Goal: Transaction & Acquisition: Purchase product/service

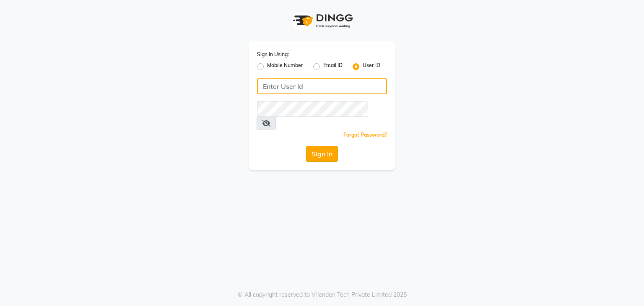
type input "debo beauty"
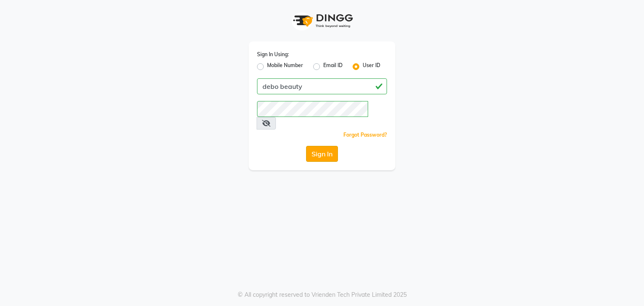
click at [308, 146] on button "Sign In" at bounding box center [322, 154] width 32 height 16
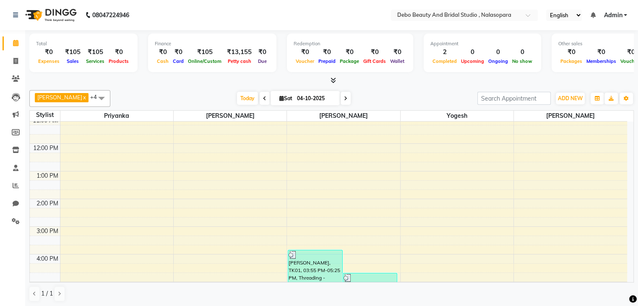
scroll to position [90, 0]
click at [18, 221] on icon at bounding box center [16, 221] width 8 height 6
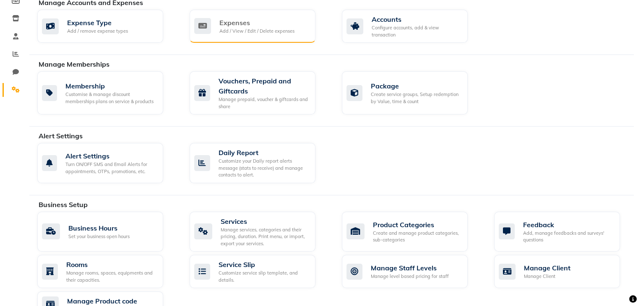
scroll to position [132, 0]
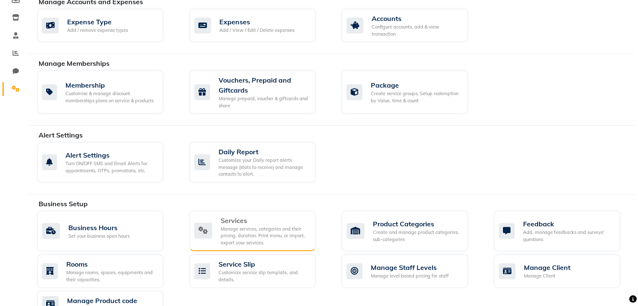
click at [215, 223] on div "Services Manage services, categories and their pricing, duration. Print menu, o…" at bounding box center [251, 231] width 114 height 31
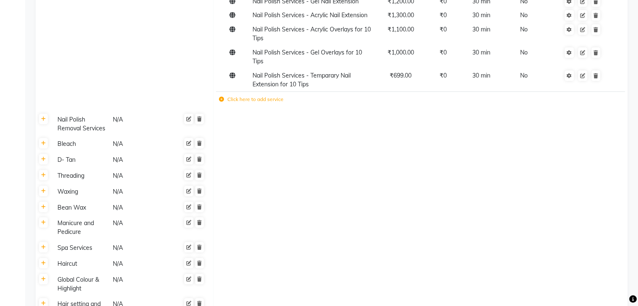
scroll to position [448, 0]
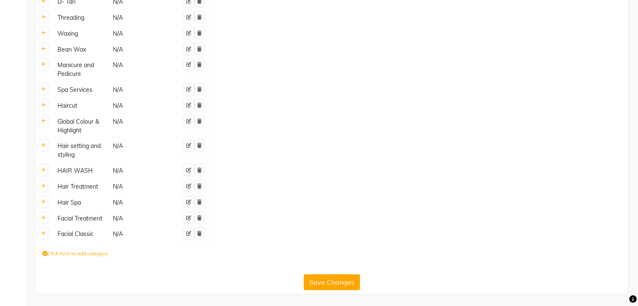
click at [317, 284] on button "Save Changes" at bounding box center [332, 282] width 56 height 16
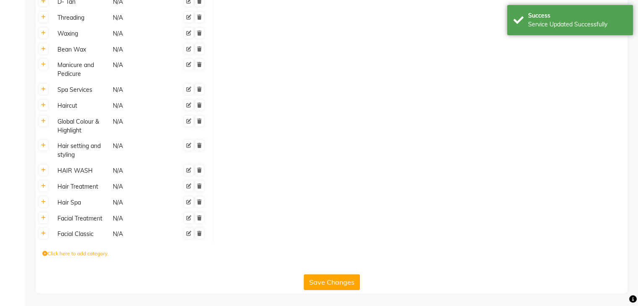
click at [68, 252] on label "Click here to add category." at bounding box center [75, 254] width 66 height 8
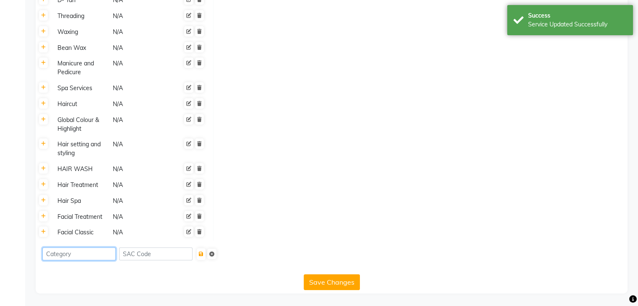
click at [84, 254] on input at bounding box center [78, 253] width 73 height 13
type input "j"
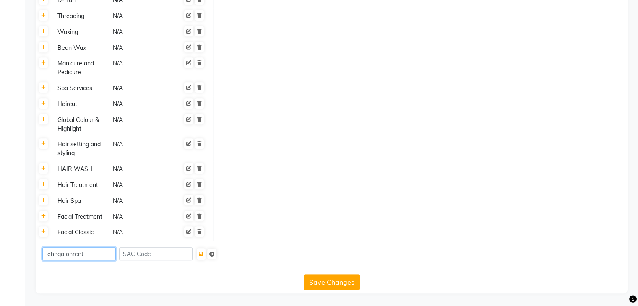
scroll to position [449, 0]
click at [319, 284] on button "Save Changes" at bounding box center [332, 282] width 56 height 16
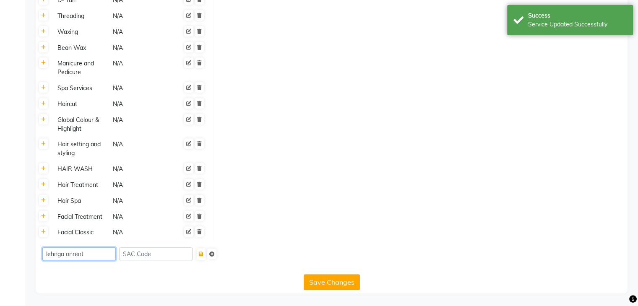
click at [89, 252] on input "lehnga onrent" at bounding box center [78, 253] width 73 height 13
type input "lehnga on rent"
click at [329, 280] on button "Save Changes" at bounding box center [332, 282] width 56 height 16
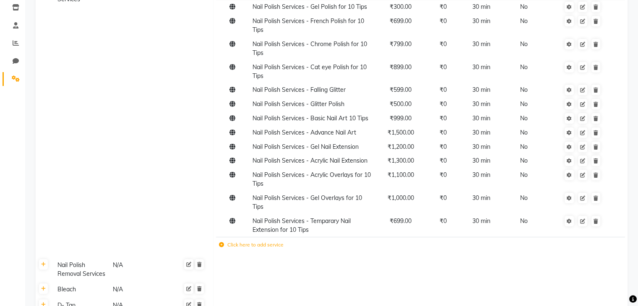
scroll to position [0, 0]
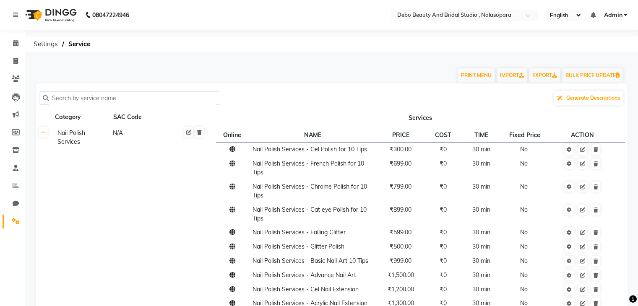
click at [151, 103] on input "text" at bounding box center [133, 98] width 168 height 13
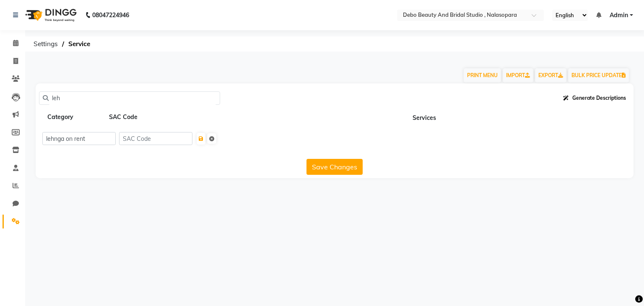
click at [587, 95] on span "Generate Descriptions" at bounding box center [599, 98] width 54 height 6
click at [65, 99] on input "leh" at bounding box center [133, 98] width 168 height 13
type input "l"
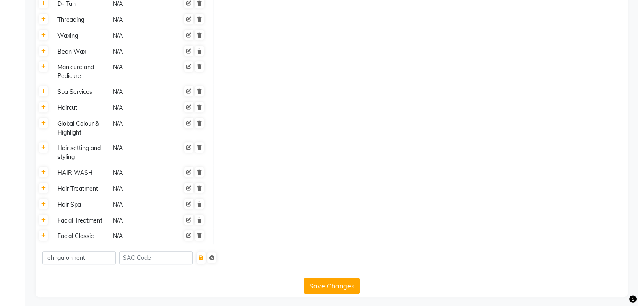
scroll to position [449, 0]
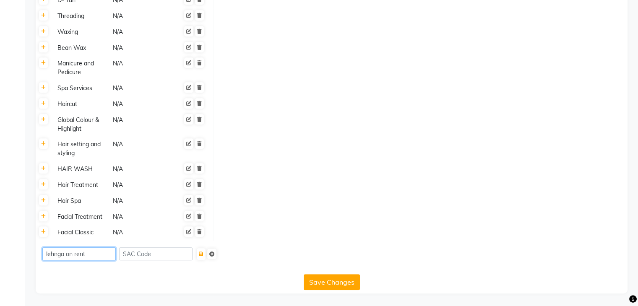
click at [86, 251] on input "lehnga on rent" at bounding box center [78, 253] width 73 height 13
type input "l"
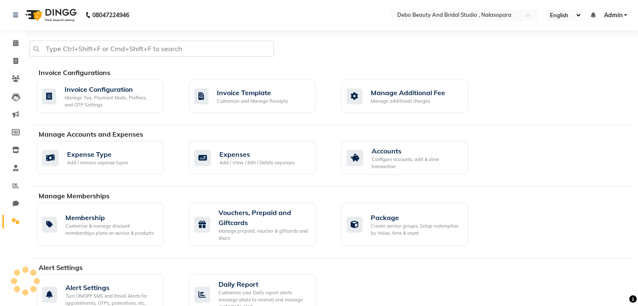
select select "en"
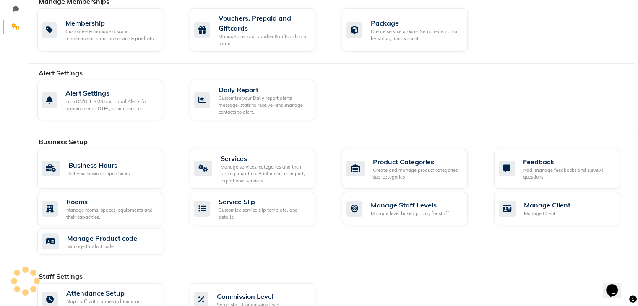
scroll to position [195, 0]
click at [233, 167] on div "Manage services, categories and their pricing, duration. Print menu, or import,…" at bounding box center [265, 173] width 88 height 21
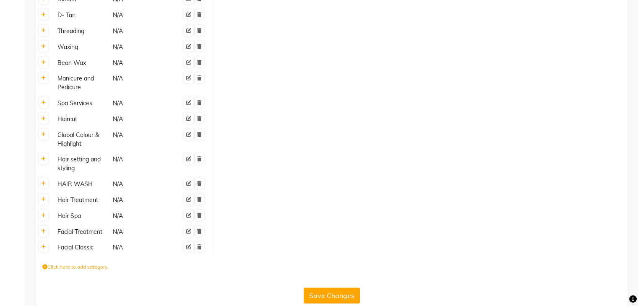
scroll to position [448, 0]
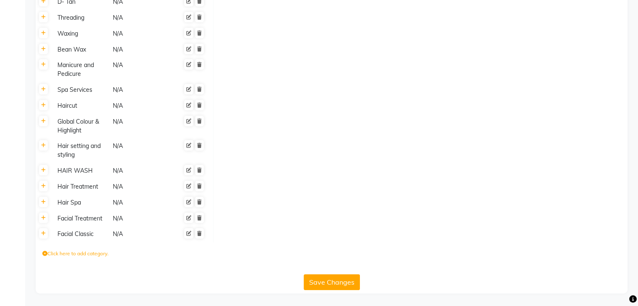
click at [63, 250] on label "Click here to add category." at bounding box center [75, 254] width 66 height 8
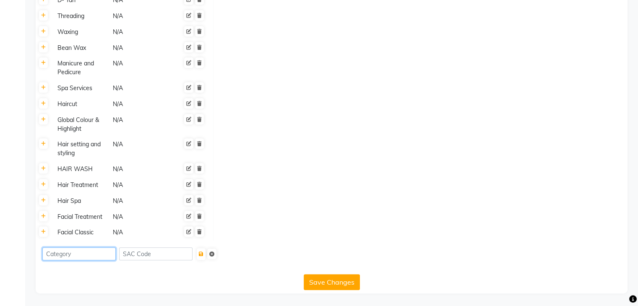
click at [61, 257] on input at bounding box center [78, 253] width 73 height 13
type input "s"
type input "jewerlly selling"
click at [341, 280] on button "Save Changes" at bounding box center [332, 282] width 56 height 16
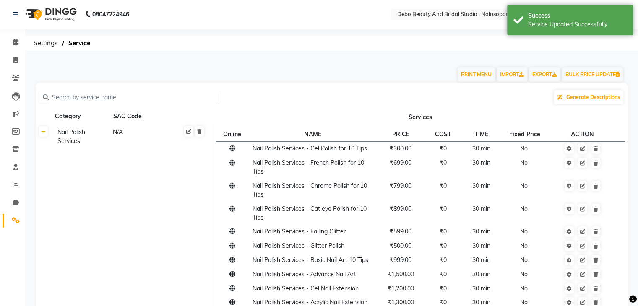
scroll to position [0, 0]
click at [14, 62] on icon at bounding box center [15, 61] width 5 height 6
select select "service"
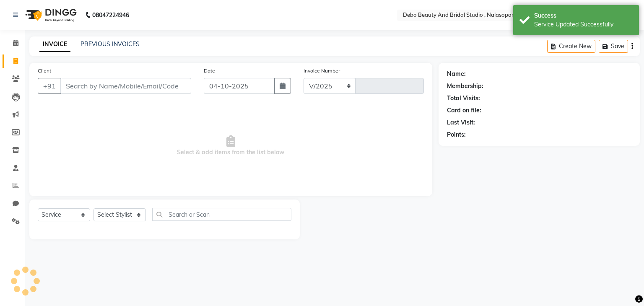
select select "9026"
type input "0033"
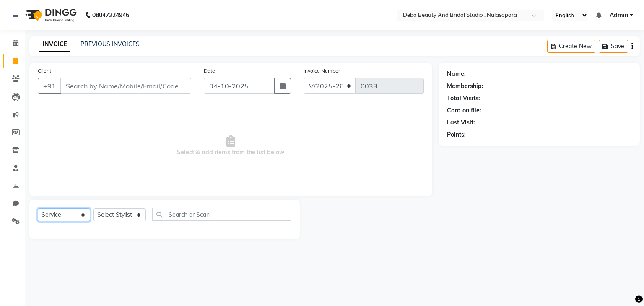
click at [81, 215] on select "Select Service Product Membership Package Voucher Prepaid Gift Card" at bounding box center [64, 214] width 52 height 13
select select "product"
click at [38, 209] on select "Select Service Product Membership Package Voucher Prepaid Gift Card" at bounding box center [64, 214] width 52 height 13
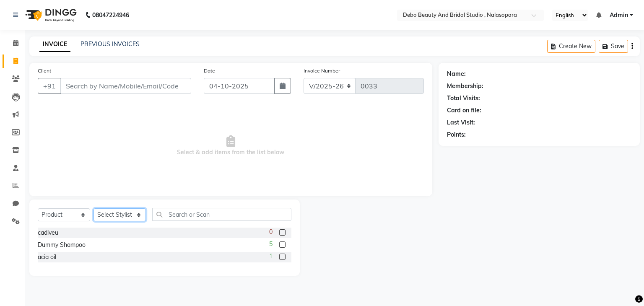
click at [136, 215] on select "Select Stylist [PERSON_NAME] priyanka [PERSON_NAME] [PERSON_NAME]" at bounding box center [119, 214] width 52 height 13
select select "92631"
click at [93, 209] on select "Select Stylist [PERSON_NAME] priyanka [PERSON_NAME] [PERSON_NAME]" at bounding box center [119, 214] width 52 height 13
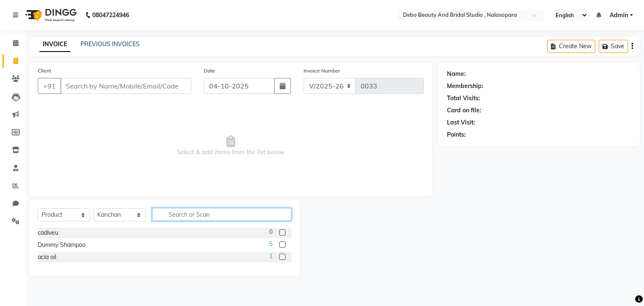
click at [188, 217] on input "text" at bounding box center [221, 214] width 139 height 13
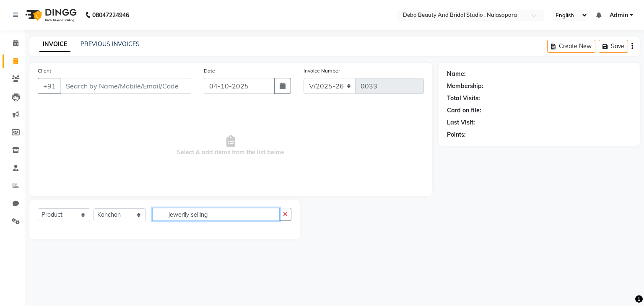
click at [238, 216] on input "jewerlly selling" at bounding box center [215, 214] width 127 height 13
click at [218, 213] on input "jewerlly selling" at bounding box center [215, 214] width 127 height 13
type input "j"
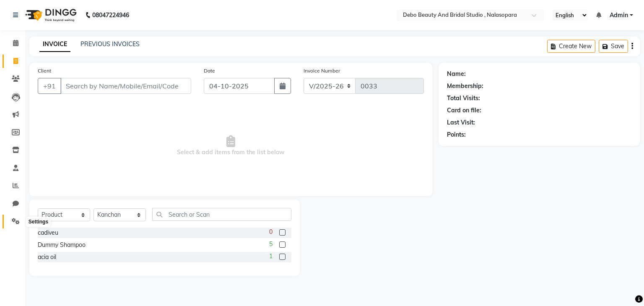
click at [15, 220] on icon at bounding box center [16, 221] width 8 height 6
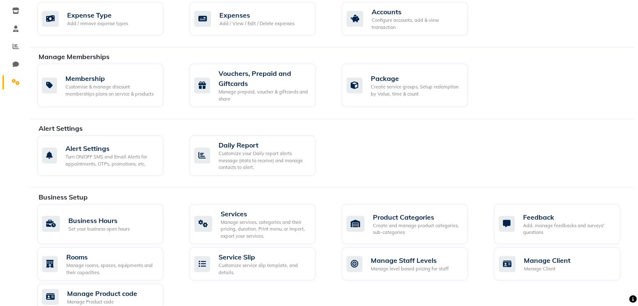
scroll to position [139, 0]
click at [238, 222] on div "Manage services, categories and their pricing, duration. Print menu, or import,…" at bounding box center [265, 229] width 88 height 21
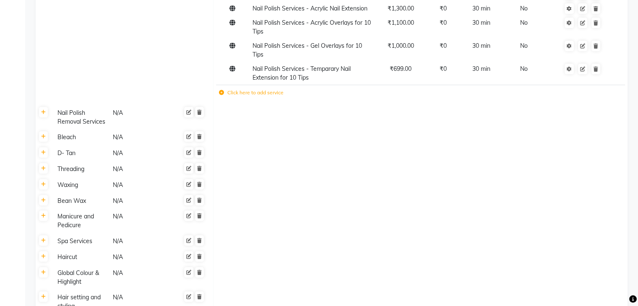
scroll to position [448, 0]
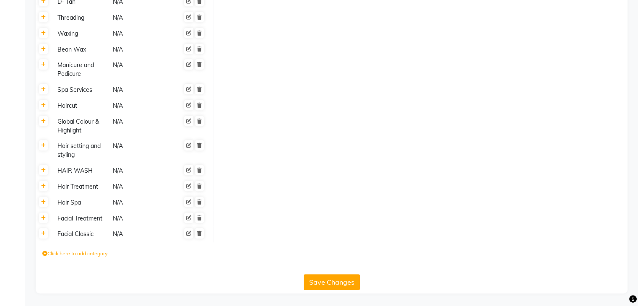
click at [71, 251] on label "Click here to add category." at bounding box center [75, 254] width 66 height 8
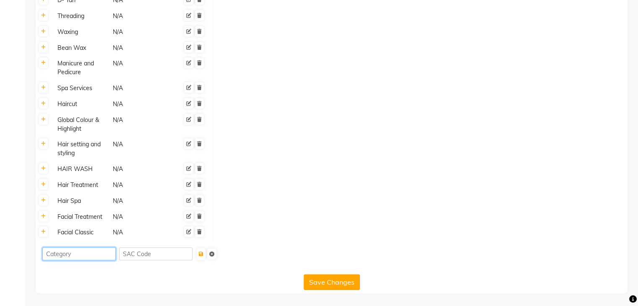
click at [77, 255] on input at bounding box center [78, 253] width 73 height 13
type input "jewerlly selling"
click at [203, 256] on icon "submit" at bounding box center [201, 254] width 5 height 5
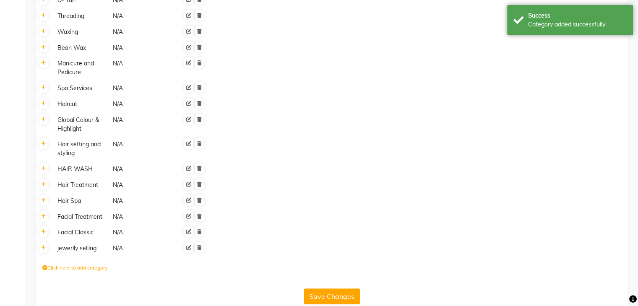
click at [82, 266] on label "Click here to add category." at bounding box center [75, 268] width 66 height 8
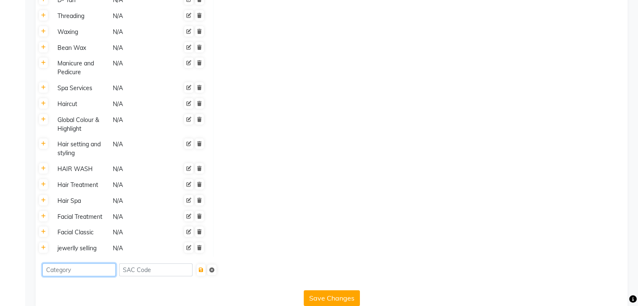
click at [69, 269] on input at bounding box center [78, 269] width 73 height 13
type input "lehnga on rent"
click at [203, 271] on icon "submit" at bounding box center [201, 269] width 5 height 5
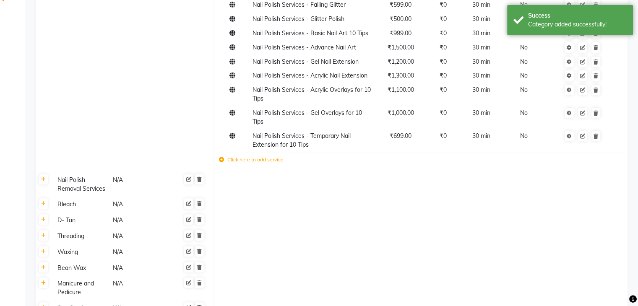
scroll to position [0, 0]
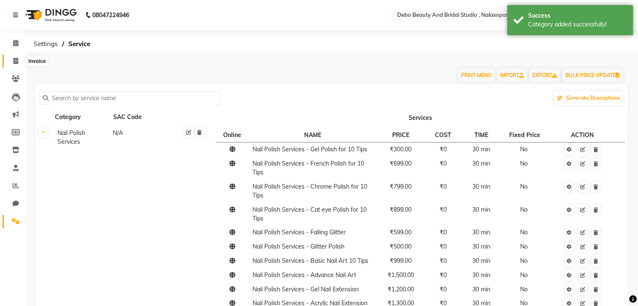
click at [15, 61] on icon at bounding box center [15, 61] width 5 height 6
select select "service"
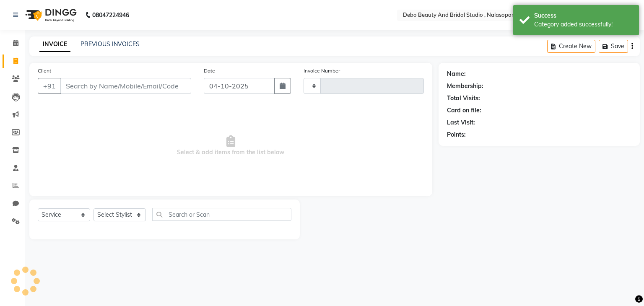
type input "0033"
select select "9026"
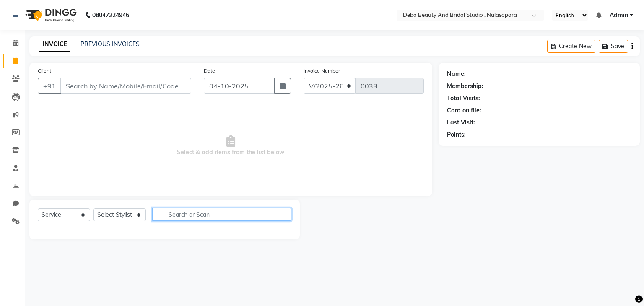
click at [223, 218] on input "text" at bounding box center [221, 214] width 139 height 13
type input "lehnga on rent"
click at [139, 214] on select "Select Stylist [PERSON_NAME] priyanka [PERSON_NAME] [PERSON_NAME]" at bounding box center [119, 214] width 52 height 13
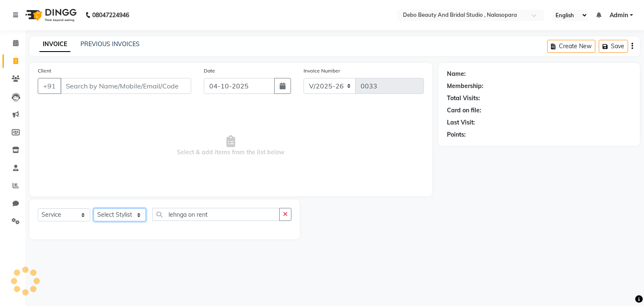
select select "92631"
click at [93, 209] on select "Select Stylist [PERSON_NAME] priyanka [PERSON_NAME] [PERSON_NAME]" at bounding box center [119, 214] width 52 height 13
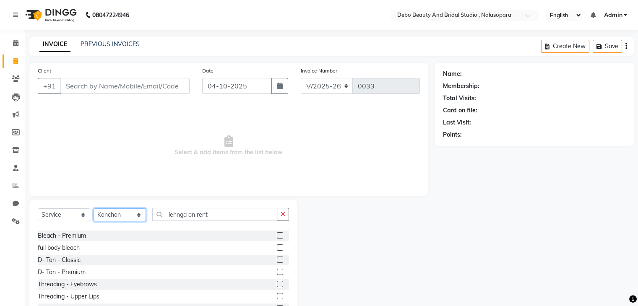
scroll to position [216, 0]
click at [281, 218] on button "button" at bounding box center [283, 214] width 12 height 13
click at [103, 45] on link "PREVIOUS INVOICES" at bounding box center [109, 44] width 59 height 8
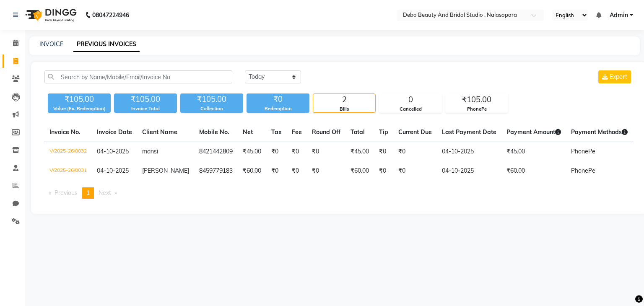
click at [106, 197] on span "Next page" at bounding box center [105, 193] width 13 height 8
click at [109, 197] on span "Next page" at bounding box center [105, 193] width 13 height 8
click at [13, 79] on icon at bounding box center [16, 78] width 8 height 6
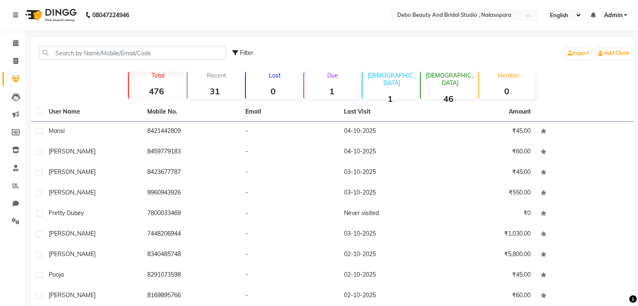
click at [236, 52] on icon at bounding box center [235, 53] width 6 height 6
select select "1000000"
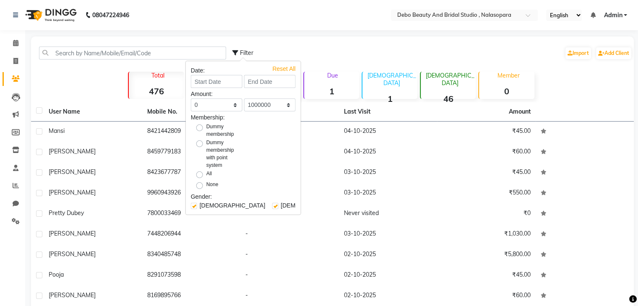
click at [236, 52] on icon at bounding box center [235, 53] width 6 height 6
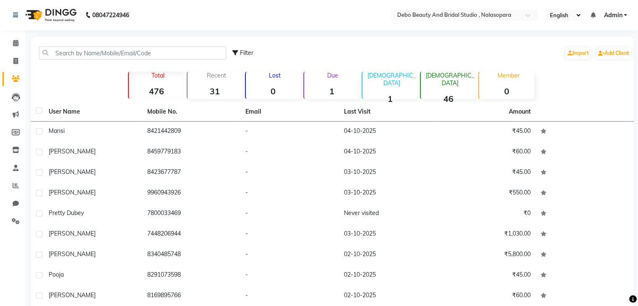
click at [236, 52] on icon at bounding box center [235, 53] width 6 height 6
select select "1000000"
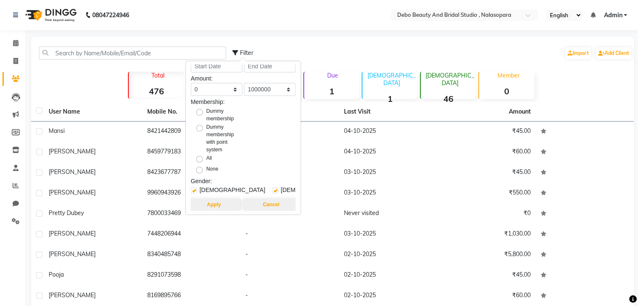
click at [65, 61] on div "Filter Import Add Client" at bounding box center [332, 53] width 599 height 26
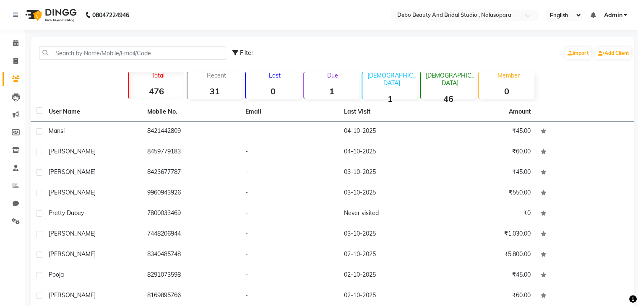
click at [340, 86] on strong "1" at bounding box center [331, 91] width 55 height 10
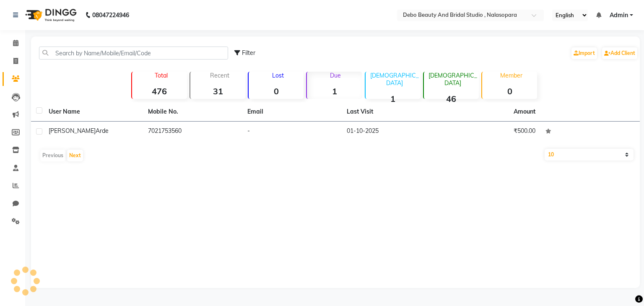
click at [620, 153] on select "10 50 100" at bounding box center [589, 155] width 89 height 12
click at [14, 98] on icon at bounding box center [16, 97] width 8 height 8
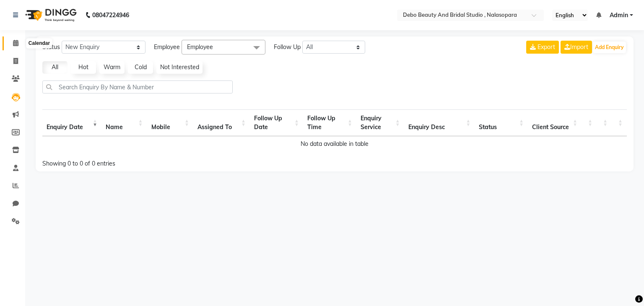
click at [17, 44] on icon at bounding box center [15, 43] width 5 height 6
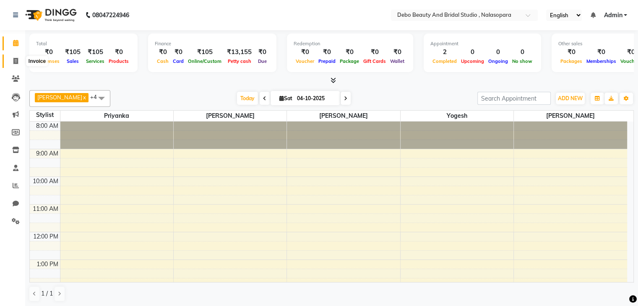
click at [13, 62] on icon at bounding box center [15, 61] width 5 height 6
select select "service"
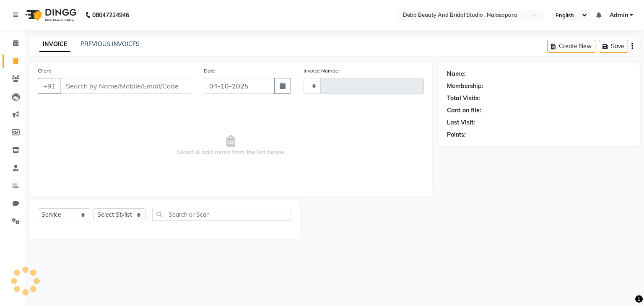
type input "0033"
select select "9026"
click at [93, 91] on input "Client" at bounding box center [125, 86] width 131 height 16
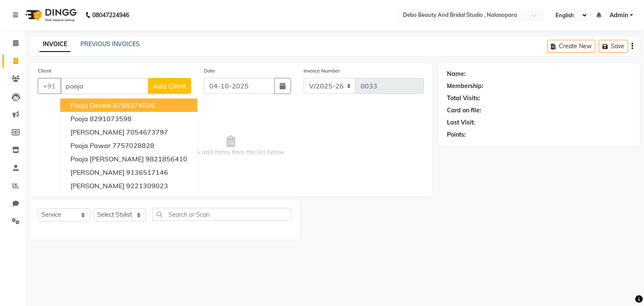
click at [86, 86] on input "pooja" at bounding box center [104, 86] width 88 height 16
type input "p"
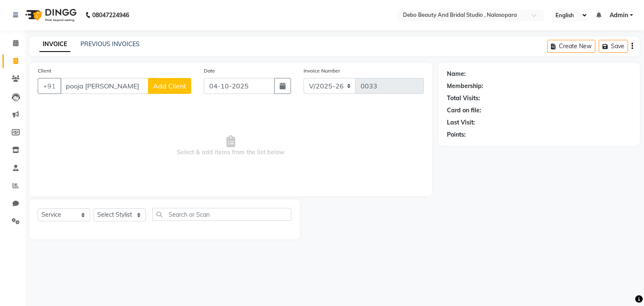
type input "pooja [PERSON_NAME]"
click at [166, 82] on span "Add Client" at bounding box center [169, 86] width 33 height 8
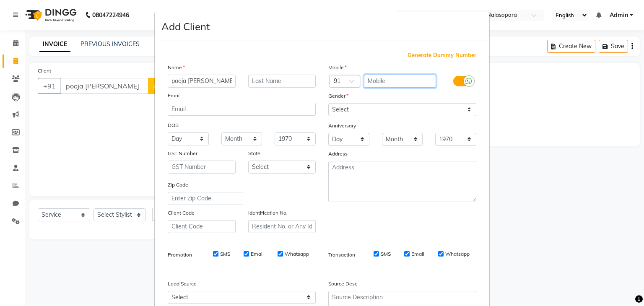
click at [379, 82] on input "text" at bounding box center [400, 81] width 73 height 13
type input "8010279402"
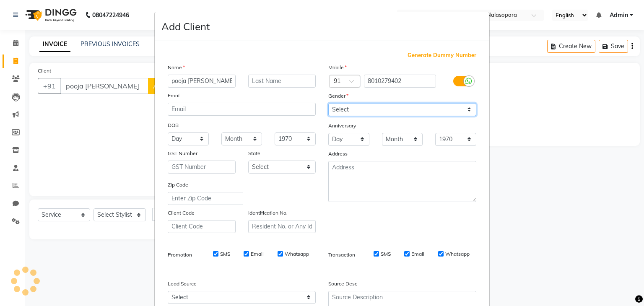
click at [462, 110] on select "Select [DEMOGRAPHIC_DATA] [DEMOGRAPHIC_DATA] Other Prefer Not To Say" at bounding box center [402, 109] width 148 height 13
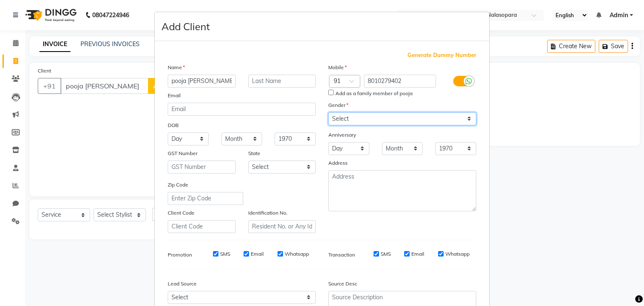
select select "[DEMOGRAPHIC_DATA]"
click at [328, 113] on select "Select [DEMOGRAPHIC_DATA] [DEMOGRAPHIC_DATA] Other Prefer Not To Say" at bounding box center [402, 118] width 148 height 13
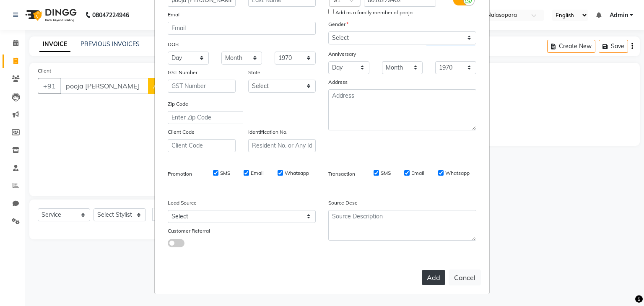
click at [429, 278] on button "Add" at bounding box center [433, 277] width 23 height 15
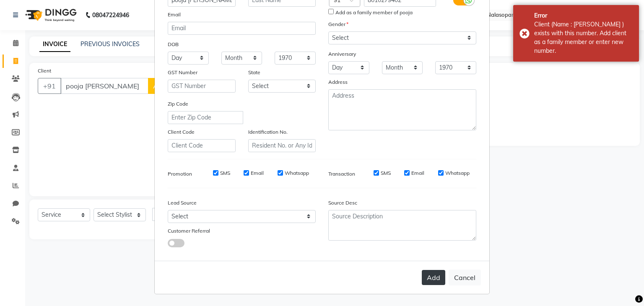
scroll to position [0, 0]
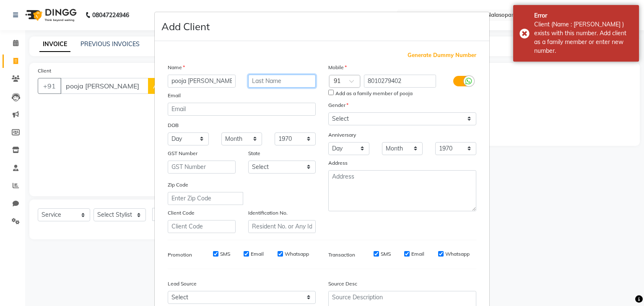
click at [287, 82] on input "text" at bounding box center [282, 81] width 68 height 13
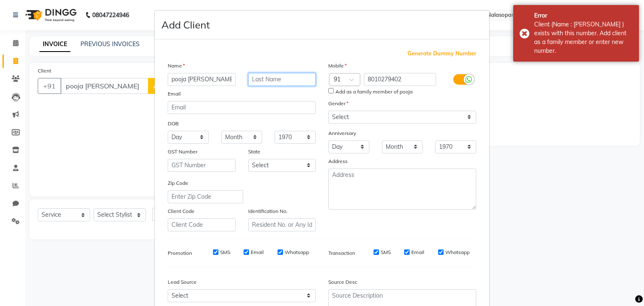
scroll to position [85, 0]
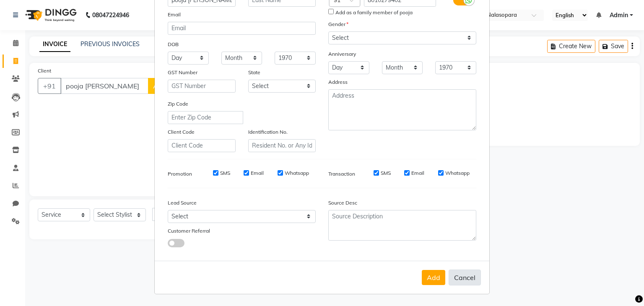
click at [459, 272] on button "Cancel" at bounding box center [465, 278] width 32 height 16
select select
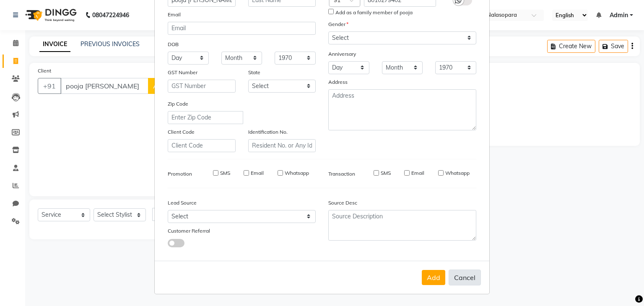
select select
checkbox input "false"
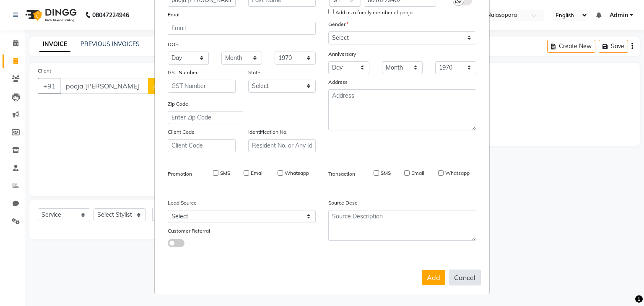
checkbox input "false"
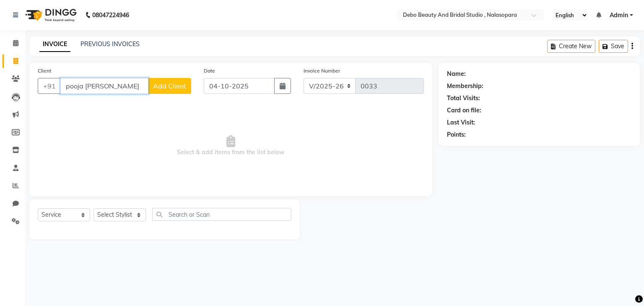
click at [106, 90] on input "pooja [PERSON_NAME]" at bounding box center [104, 86] width 88 height 16
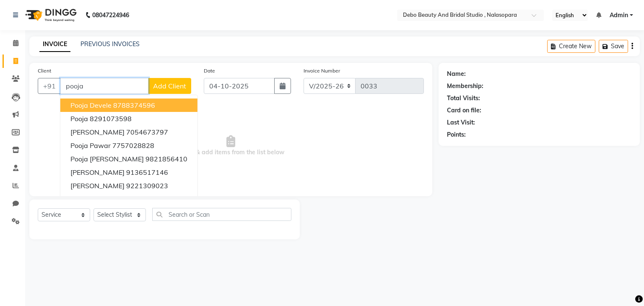
click at [87, 87] on input "pooja" at bounding box center [104, 86] width 88 height 16
type input "p"
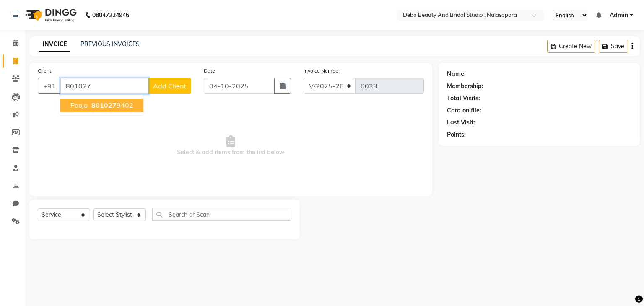
click at [119, 106] on ngb-highlight "801027 9402" at bounding box center [112, 105] width 44 height 8
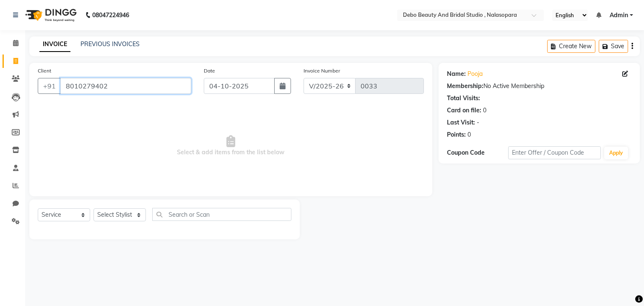
click at [109, 90] on input "8010279402" at bounding box center [125, 86] width 131 height 16
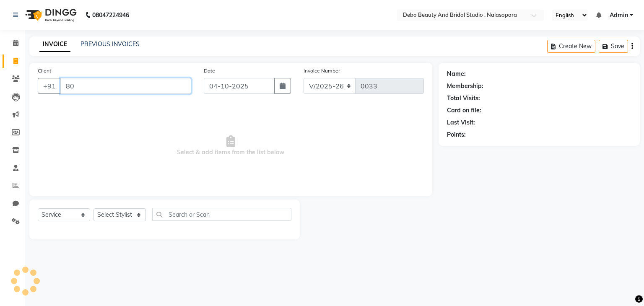
type input "8"
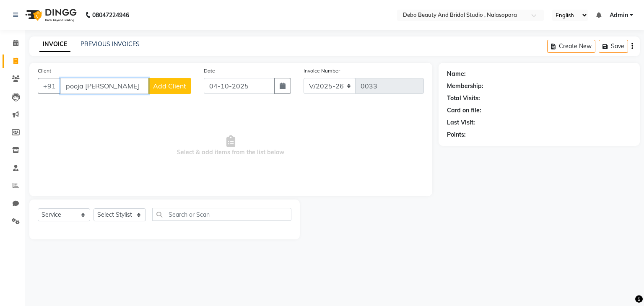
type input "pooja [PERSON_NAME]"
click at [166, 84] on span "Add Client" at bounding box center [169, 86] width 33 height 8
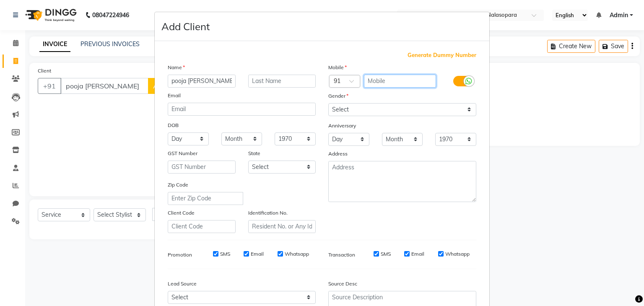
click at [380, 83] on input "text" at bounding box center [400, 81] width 73 height 13
type input "8010279402"
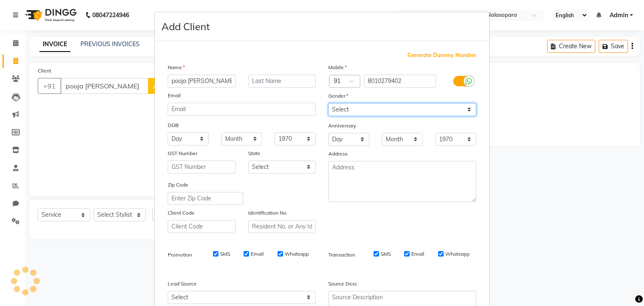
click at [467, 110] on select "Select [DEMOGRAPHIC_DATA] [DEMOGRAPHIC_DATA] Other Prefer Not To Say" at bounding box center [402, 109] width 148 height 13
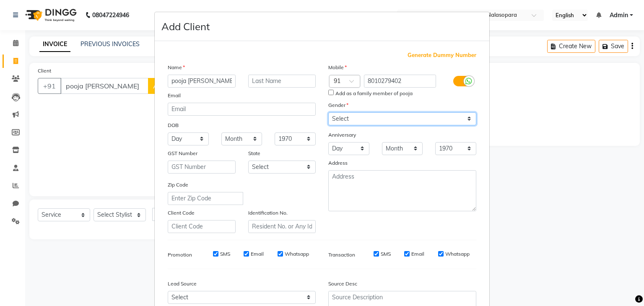
select select "[DEMOGRAPHIC_DATA]"
click at [328, 113] on select "Select [DEMOGRAPHIC_DATA] [DEMOGRAPHIC_DATA] Other Prefer Not To Say" at bounding box center [402, 118] width 148 height 13
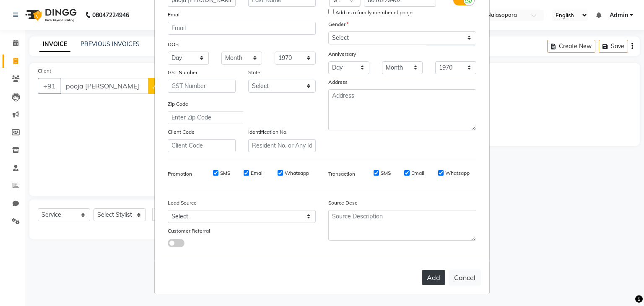
click at [425, 275] on button "Add" at bounding box center [433, 277] width 23 height 15
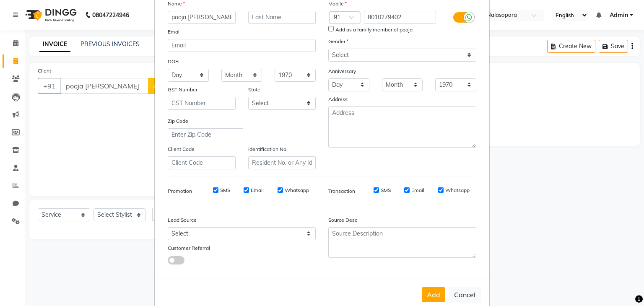
scroll to position [0, 0]
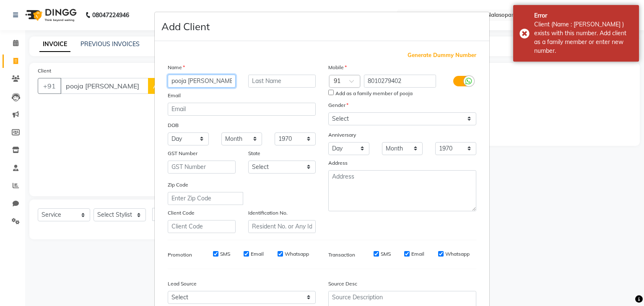
click at [219, 84] on input "pooja [PERSON_NAME]" at bounding box center [202, 81] width 68 height 13
type input "p"
type input "[PERSON_NAME]"
click at [257, 85] on input "text" at bounding box center [282, 81] width 68 height 13
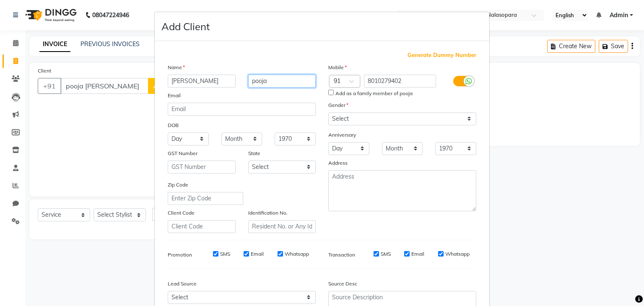
scroll to position [85, 0]
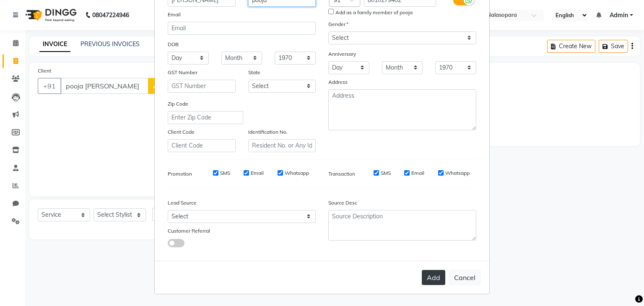
type input "pooja"
click at [434, 276] on button "Add" at bounding box center [433, 277] width 23 height 15
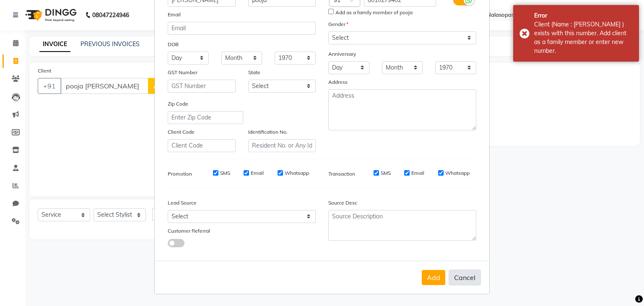
click at [456, 271] on button "Cancel" at bounding box center [465, 278] width 32 height 16
select select
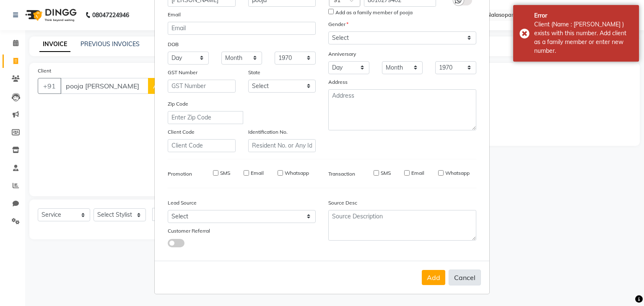
select select
checkbox input "false"
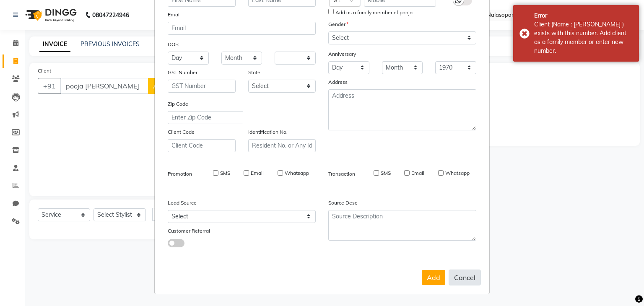
checkbox input "false"
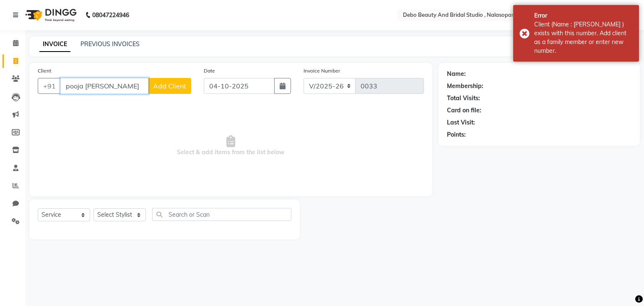
click at [126, 93] on input "pooja [PERSON_NAME]" at bounding box center [104, 86] width 88 height 16
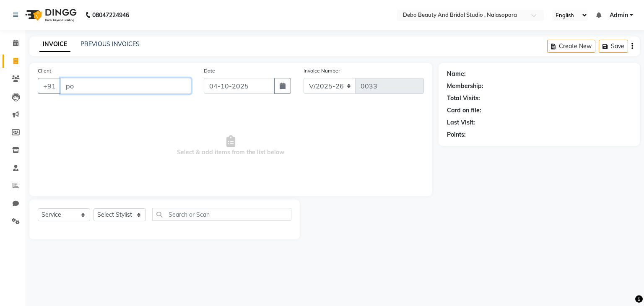
type input "p"
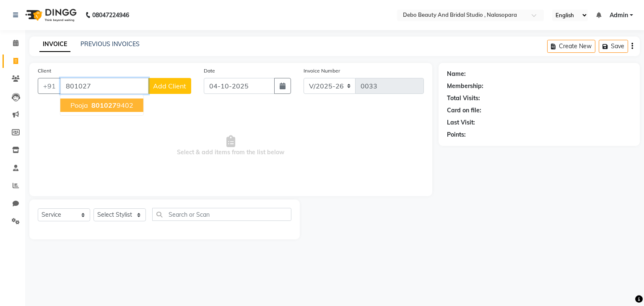
click at [116, 107] on ngb-highlight "801027 9402" at bounding box center [112, 105] width 44 height 8
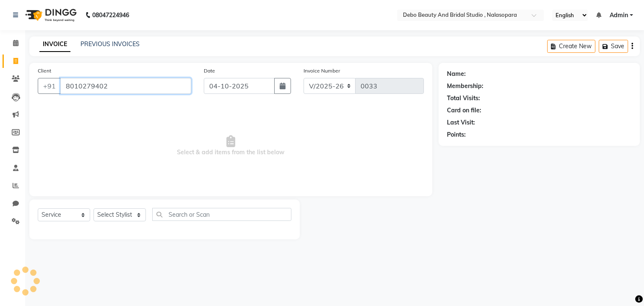
type input "8010279402"
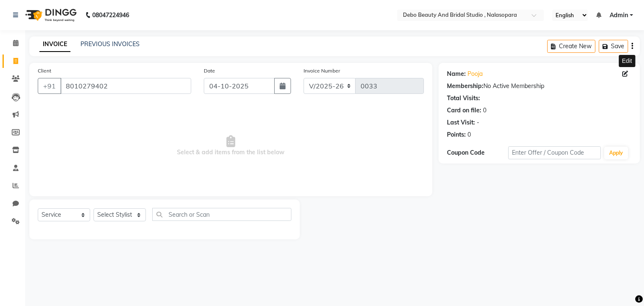
click at [624, 74] on icon at bounding box center [625, 74] width 6 height 6
select select "[DEMOGRAPHIC_DATA]"
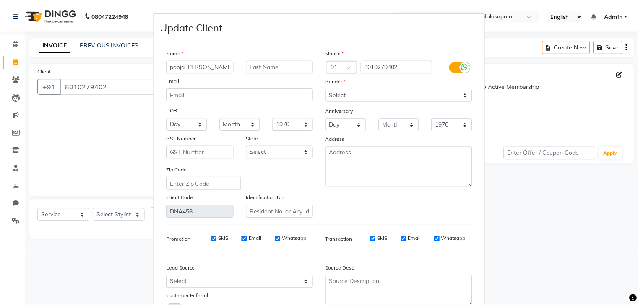
scroll to position [59, 0]
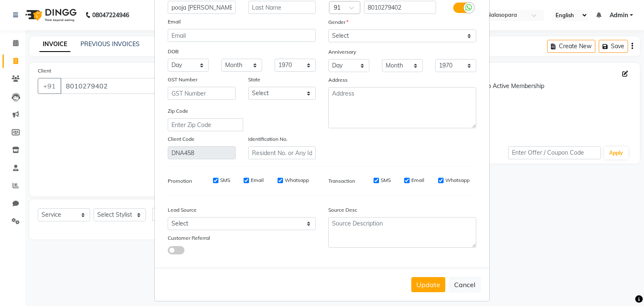
type input "pooja [PERSON_NAME]"
drag, startPoint x: 327, startPoint y: 137, endPoint x: 281, endPoint y: 55, distance: 93.7
click at [281, 55] on div "DOB" at bounding box center [241, 51] width 161 height 13
click at [426, 291] on button "Update" at bounding box center [428, 284] width 34 height 15
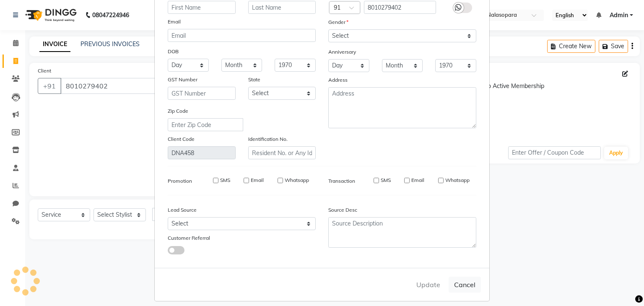
select select
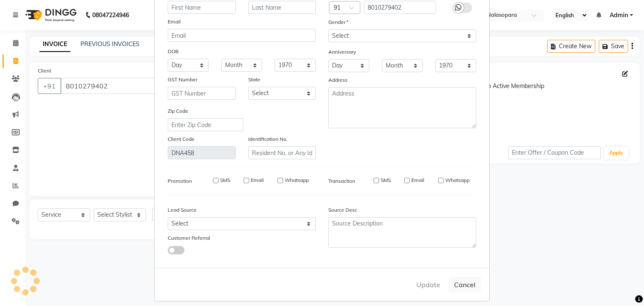
select select
checkbox input "false"
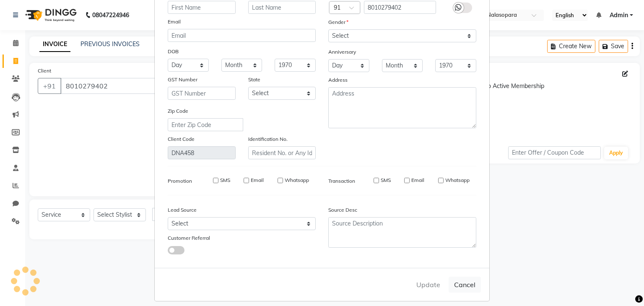
checkbox input "false"
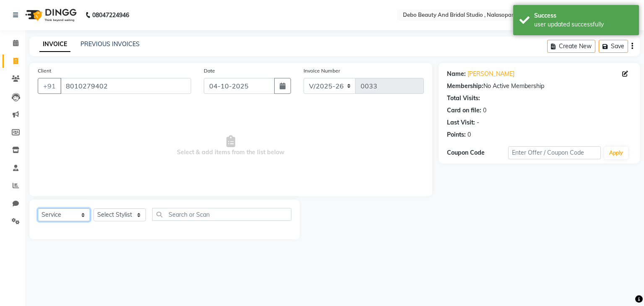
click at [83, 215] on select "Select Service Product Membership Package Voucher Prepaid Gift Card" at bounding box center [64, 214] width 52 height 13
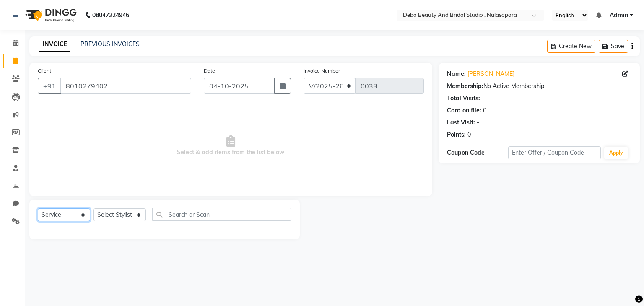
click at [38, 209] on select "Select Service Product Membership Package Voucher Prepaid Gift Card" at bounding box center [64, 214] width 52 height 13
click at [137, 217] on select "Select Stylist [PERSON_NAME] priyanka [PERSON_NAME] [PERSON_NAME]" at bounding box center [119, 214] width 52 height 13
select select "92962"
click at [93, 209] on select "Select Stylist [PERSON_NAME] priyanka [PERSON_NAME] [PERSON_NAME]" at bounding box center [119, 214] width 52 height 13
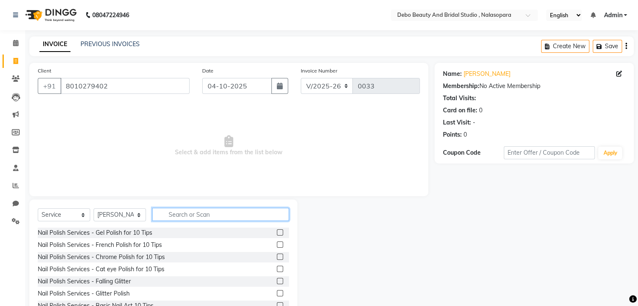
click at [196, 213] on input "text" at bounding box center [220, 214] width 137 height 13
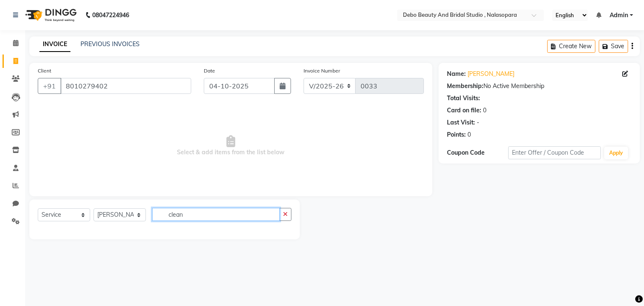
click at [196, 213] on input "clean" at bounding box center [215, 214] width 127 height 13
type input "c"
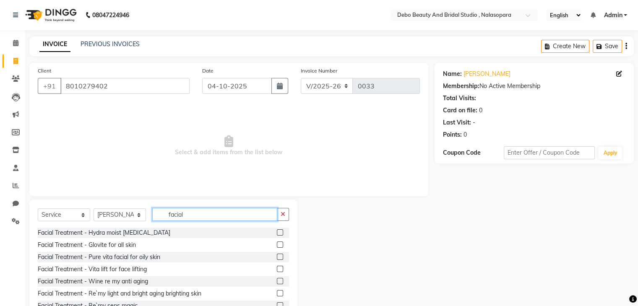
type input "facial"
click at [277, 247] on label at bounding box center [280, 244] width 6 height 6
click at [277, 247] on input "checkbox" at bounding box center [279, 244] width 5 height 5
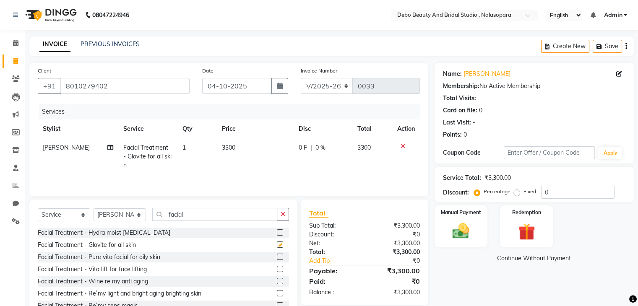
checkbox input "false"
click at [223, 148] on span "3300" at bounding box center [228, 148] width 13 height 8
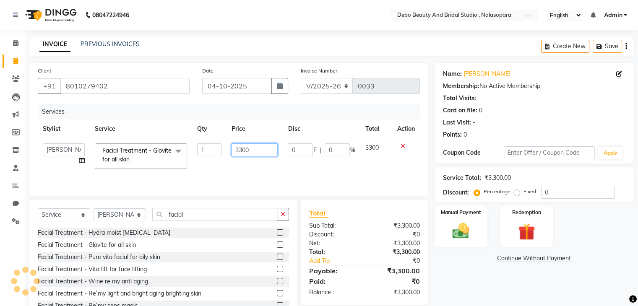
click at [260, 149] on input "3300" at bounding box center [254, 149] width 46 height 13
type input "3"
type input "500"
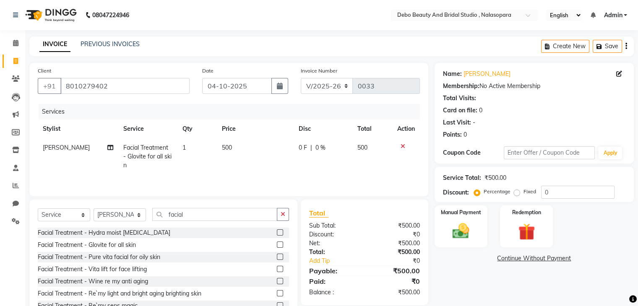
click at [374, 146] on td "500" at bounding box center [372, 156] width 40 height 36
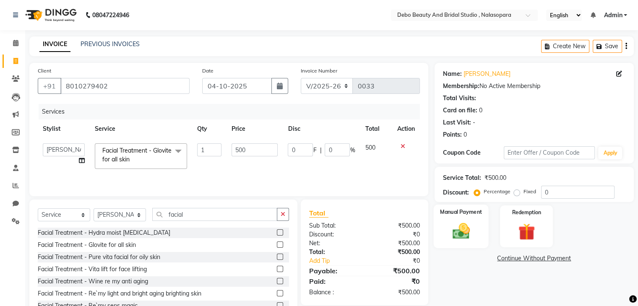
click at [449, 222] on img at bounding box center [461, 231] width 28 height 20
click at [530, 260] on span "CASH" at bounding box center [531, 259] width 18 height 10
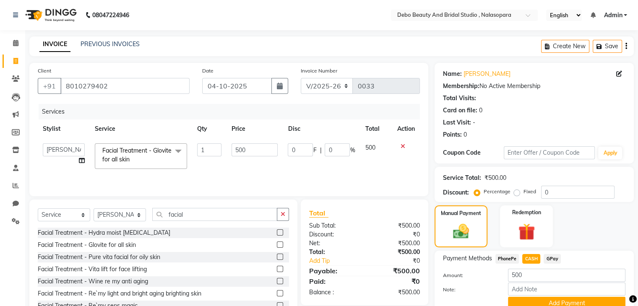
scroll to position [37, 0]
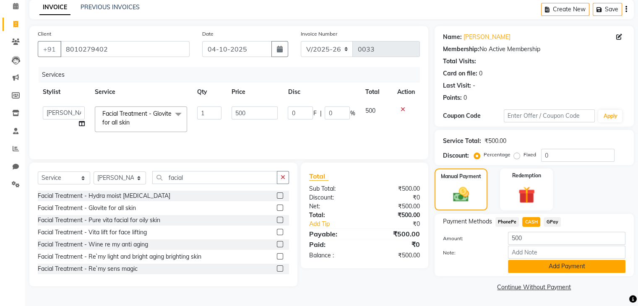
click at [524, 267] on button "Add Payment" at bounding box center [566, 266] width 117 height 13
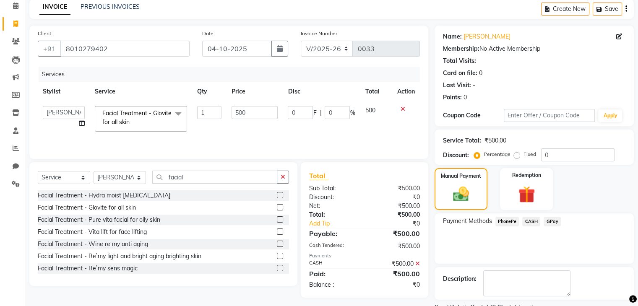
scroll to position [72, 0]
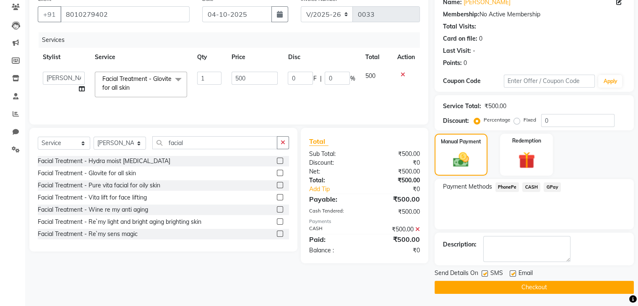
click at [484, 274] on label at bounding box center [484, 273] width 6 height 6
click at [484, 274] on input "checkbox" at bounding box center [483, 273] width 5 height 5
checkbox input "false"
click at [512, 274] on label at bounding box center [512, 273] width 6 height 6
click at [512, 274] on input "checkbox" at bounding box center [511, 273] width 5 height 5
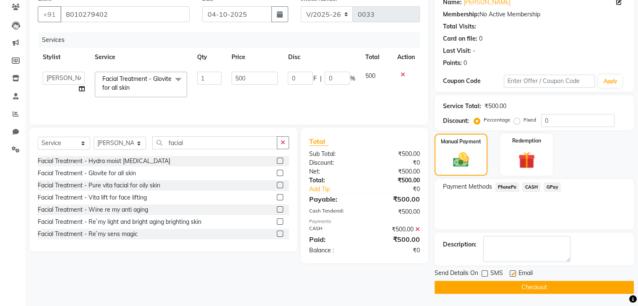
checkbox input "false"
click at [512, 286] on button "Checkout" at bounding box center [533, 287] width 199 height 13
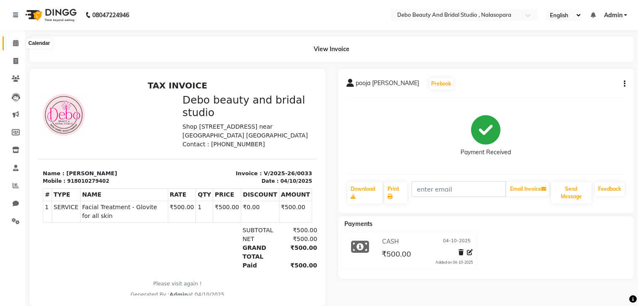
click at [11, 44] on span at bounding box center [15, 44] width 15 height 10
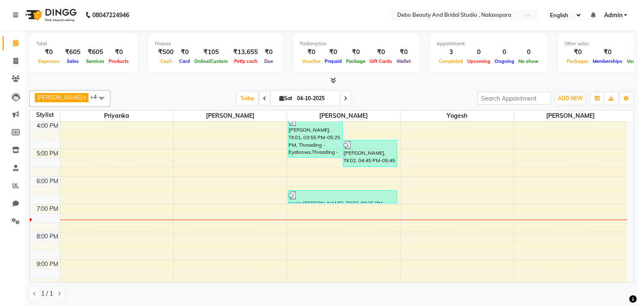
scroll to position [278, 0]
